Goal: Subscribe to service/newsletter

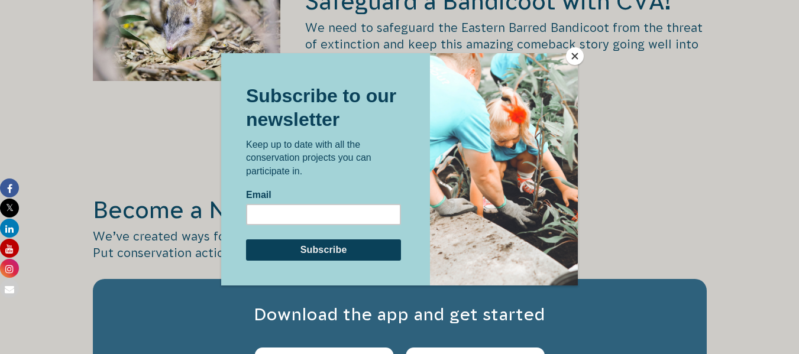
scroll to position [1847, 0]
click at [364, 224] on input "Email" at bounding box center [323, 213] width 155 height 21
type input "catherinedunn@outlook.com.au"
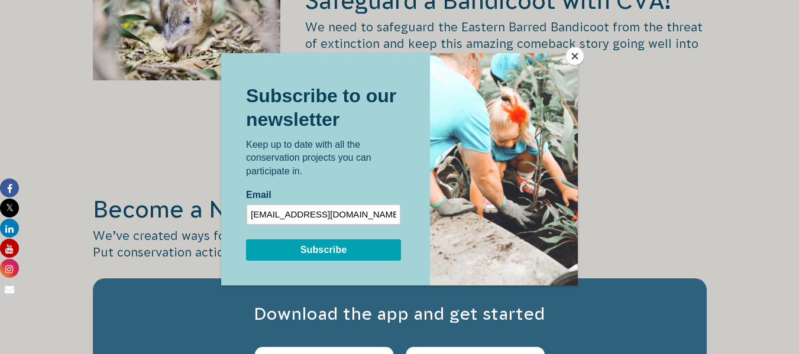
click at [315, 251] on input "Subscribe" at bounding box center [323, 249] width 155 height 21
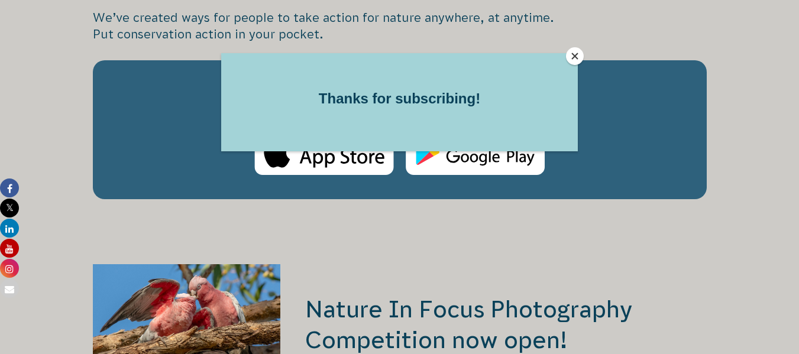
scroll to position [2066, 0]
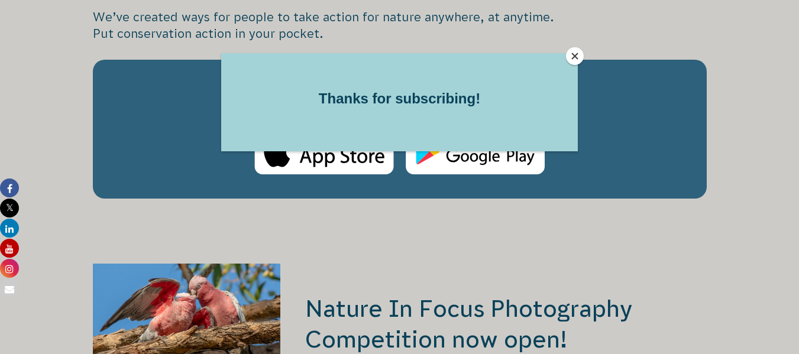
click at [577, 57] on button "Close" at bounding box center [575, 56] width 18 height 18
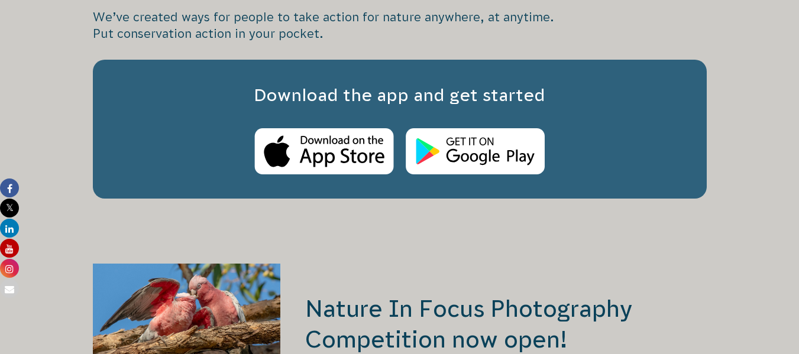
click at [577, 60] on div "Download the app and get started" at bounding box center [400, 130] width 614 height 140
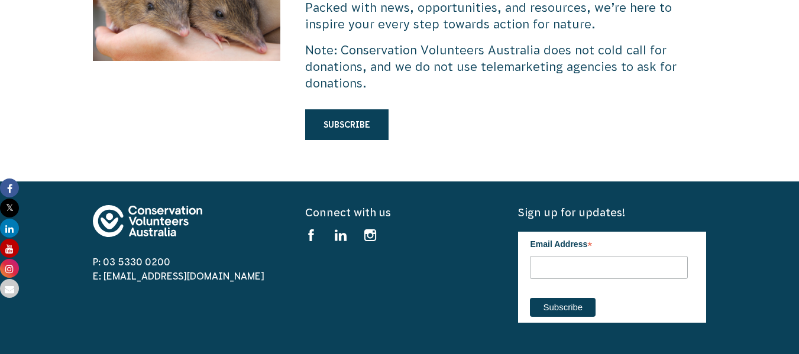
scroll to position [3555, 0]
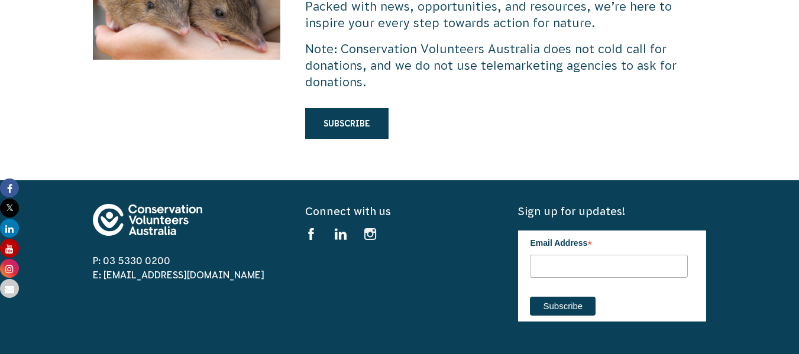
click at [369, 228] on use at bounding box center [370, 234] width 12 height 12
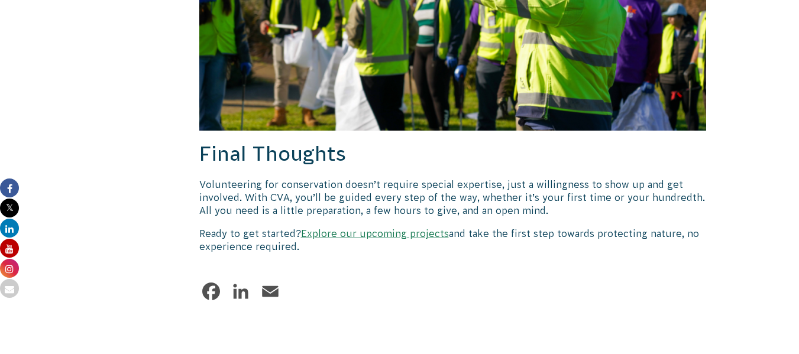
scroll to position [1747, 0]
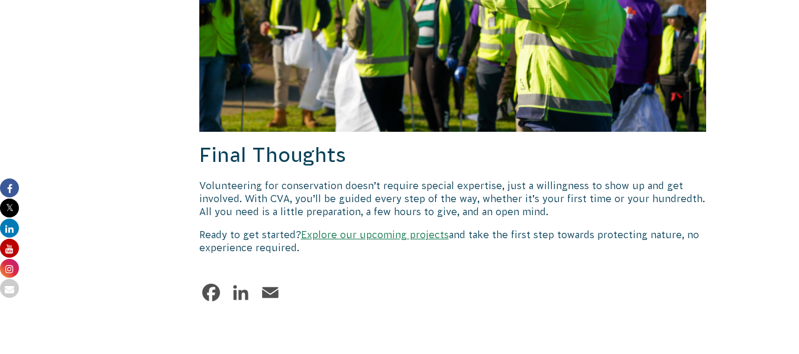
click at [386, 229] on link "Explore our upcoming projects" at bounding box center [375, 234] width 148 height 11
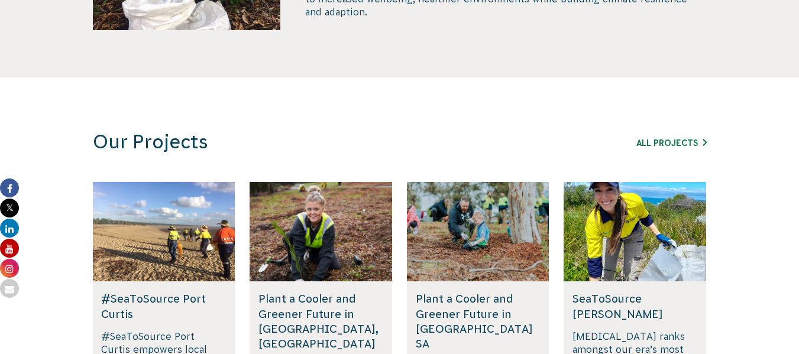
scroll to position [632, 0]
